Goal: Information Seeking & Learning: Learn about a topic

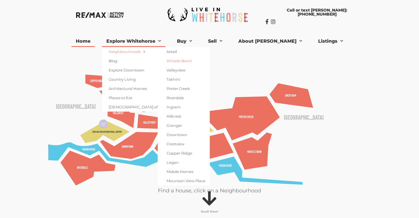
click at [188, 60] on link "Whistle Bend" at bounding box center [184, 60] width 52 height 9
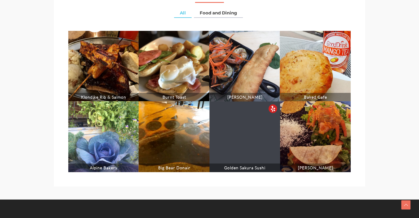
scroll to position [1246, 0]
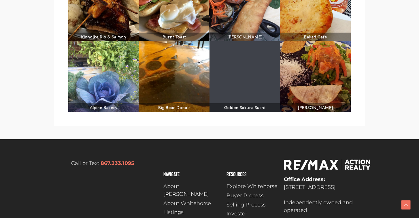
click at [175, 208] on span "Listings" at bounding box center [173, 212] width 20 height 8
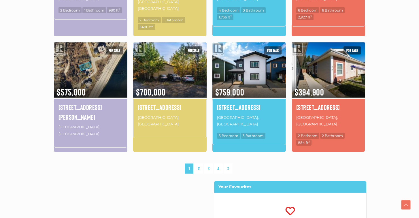
scroll to position [428, 0]
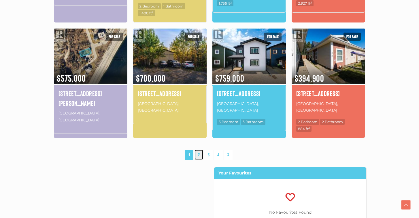
click at [200, 149] on link "2" at bounding box center [198, 154] width 9 height 10
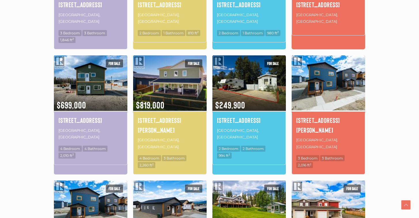
scroll to position [285, 0]
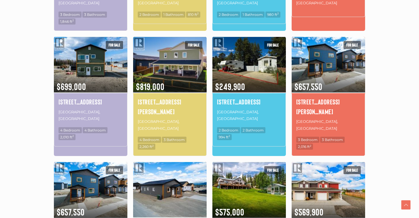
click at [164, 169] on img at bounding box center [169, 189] width 73 height 57
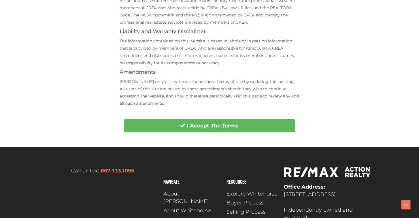
scroll to position [274, 0]
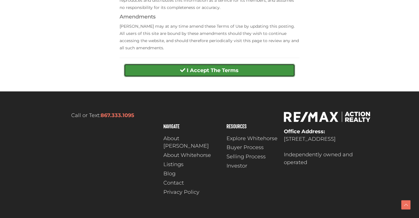
click at [230, 71] on strong "I Accept The Terms" at bounding box center [213, 70] width 52 height 6
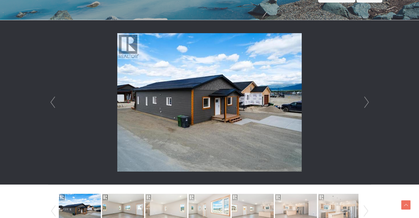
scroll to position [175, 0]
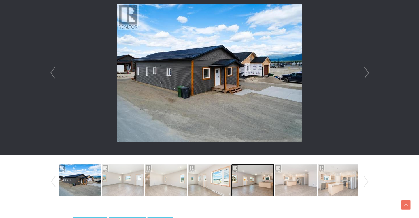
click at [264, 179] on img at bounding box center [253, 180] width 42 height 33
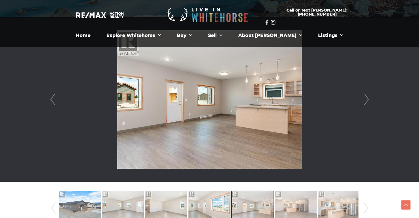
scroll to position [145, 0]
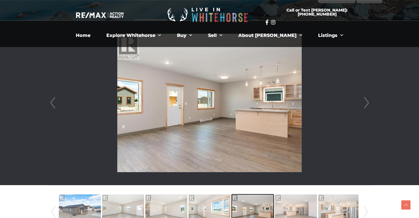
click at [258, 203] on img at bounding box center [253, 210] width 42 height 33
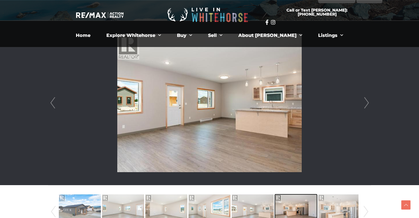
click at [289, 206] on img at bounding box center [296, 210] width 42 height 33
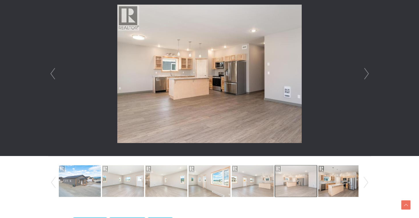
scroll to position [174, 0]
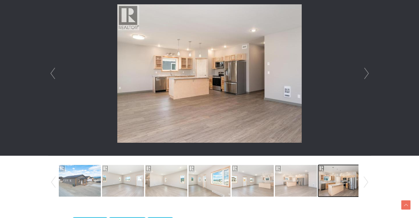
click at [329, 177] on img at bounding box center [339, 180] width 42 height 33
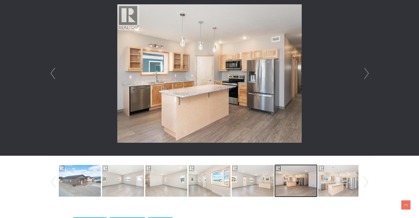
click at [295, 181] on img at bounding box center [296, 180] width 42 height 33
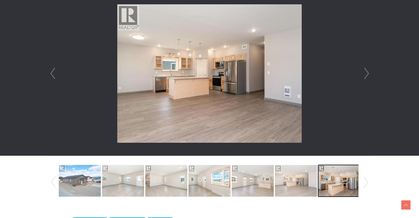
click at [337, 181] on img at bounding box center [339, 180] width 42 height 33
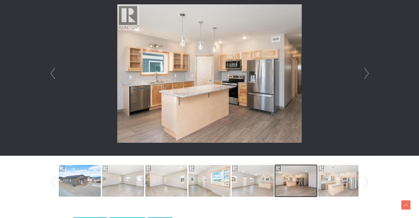
click at [300, 182] on img at bounding box center [296, 180] width 42 height 33
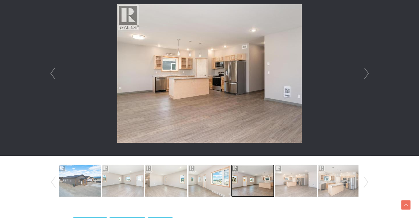
click at [257, 177] on img at bounding box center [253, 180] width 42 height 33
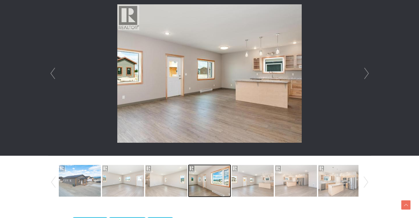
click at [213, 177] on img at bounding box center [209, 180] width 42 height 33
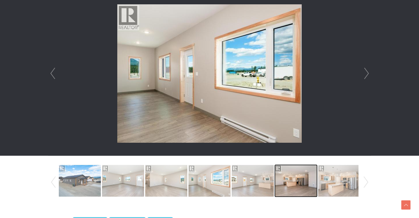
click at [316, 179] on img at bounding box center [296, 180] width 42 height 33
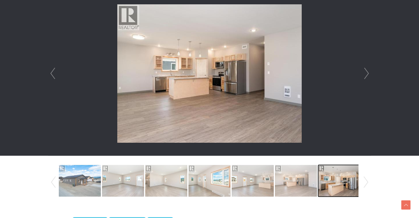
click at [329, 181] on img at bounding box center [339, 180] width 42 height 33
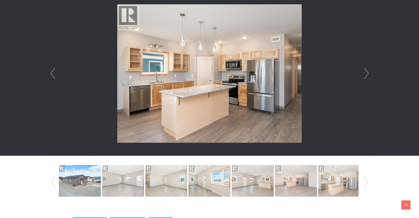
click at [365, 69] on link "Next" at bounding box center [366, 73] width 9 height 164
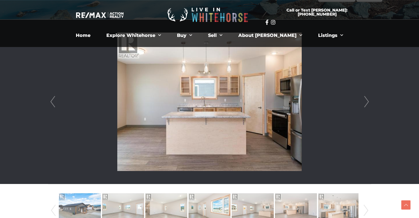
scroll to position [134, 0]
